Goal: Information Seeking & Learning: Learn about a topic

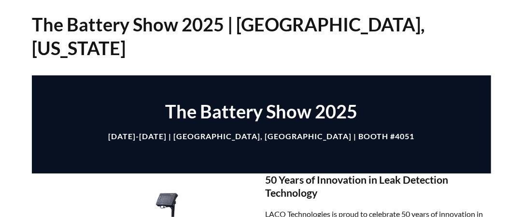
select select "語言翻譯小工具"
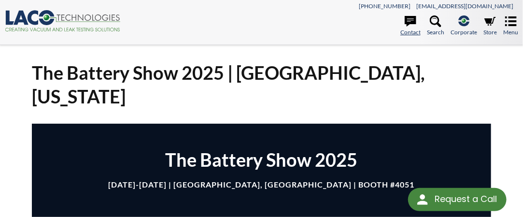
click at [412, 24] on icon at bounding box center [410, 21] width 12 height 12
click at [512, 23] on icon at bounding box center [511, 21] width 12 height 12
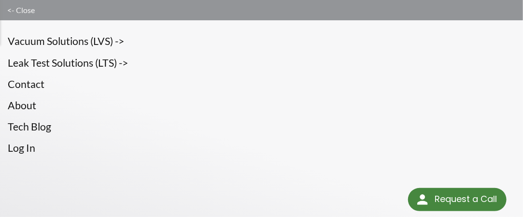
click at [14, 11] on link "<- Close" at bounding box center [261, 10] width 523 height 20
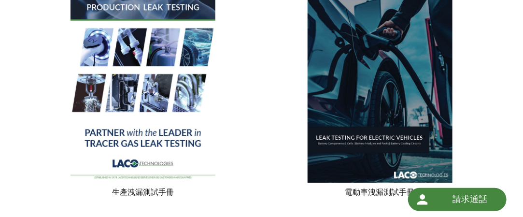
scroll to position [965, 0]
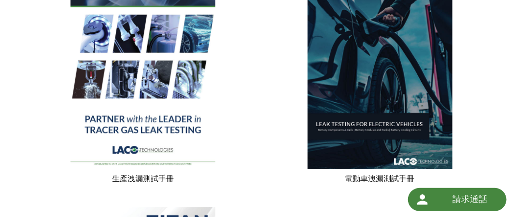
click at [145, 125] on img at bounding box center [142, 75] width 145 height 187
click at [361, 122] on img at bounding box center [379, 75] width 145 height 187
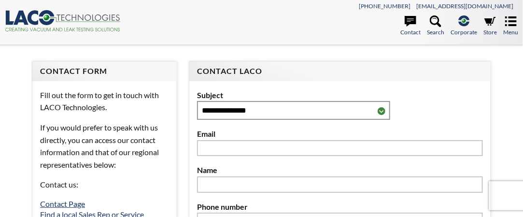
select select "語言翻譯小工具"
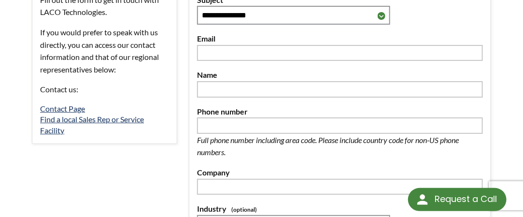
scroll to position [96, 0]
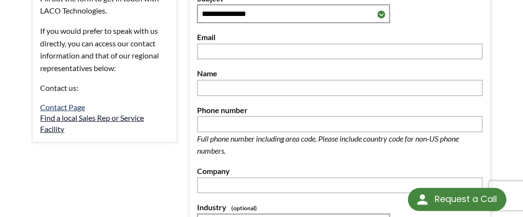
click at [56, 118] on link "Find a local Sales Rep or Service Facility" at bounding box center [92, 123] width 104 height 20
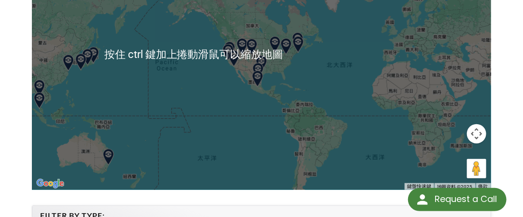
scroll to position [193, 0]
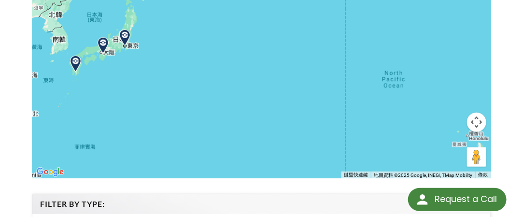
drag, startPoint x: 110, startPoint y: 68, endPoint x: 229, endPoint y: 127, distance: 132.9
click at [231, 130] on div at bounding box center [261, 43] width 459 height 270
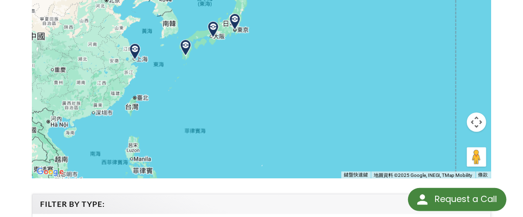
drag, startPoint x: 146, startPoint y: 84, endPoint x: 261, endPoint y: 74, distance: 115.3
click at [262, 76] on div at bounding box center [261, 43] width 459 height 270
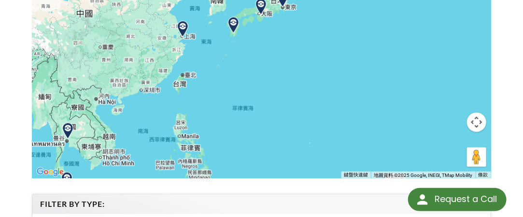
drag, startPoint x: 203, startPoint y: 111, endPoint x: 251, endPoint y: 92, distance: 52.1
click at [253, 93] on div at bounding box center [261, 43] width 459 height 270
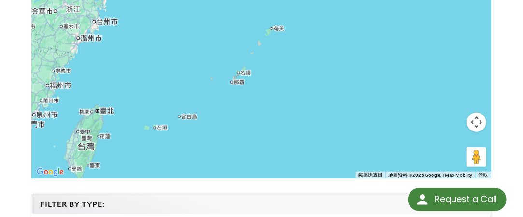
drag, startPoint x: 193, startPoint y: 77, endPoint x: 211, endPoint y: 151, distance: 76.3
click at [211, 151] on div at bounding box center [261, 43] width 459 height 270
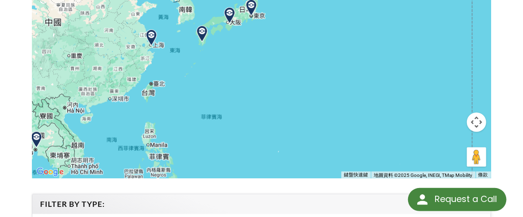
click at [151, 35] on img at bounding box center [151, 37] width 17 height 17
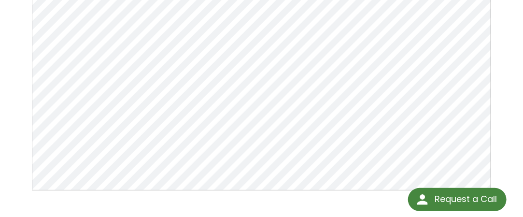
scroll to position [96, 0]
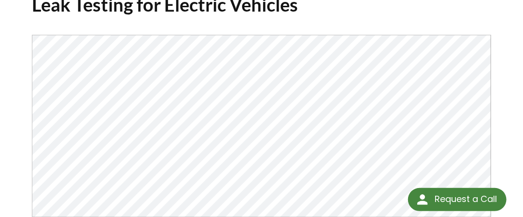
scroll to position [96, 0]
